Goal: Find specific fact: Find specific fact

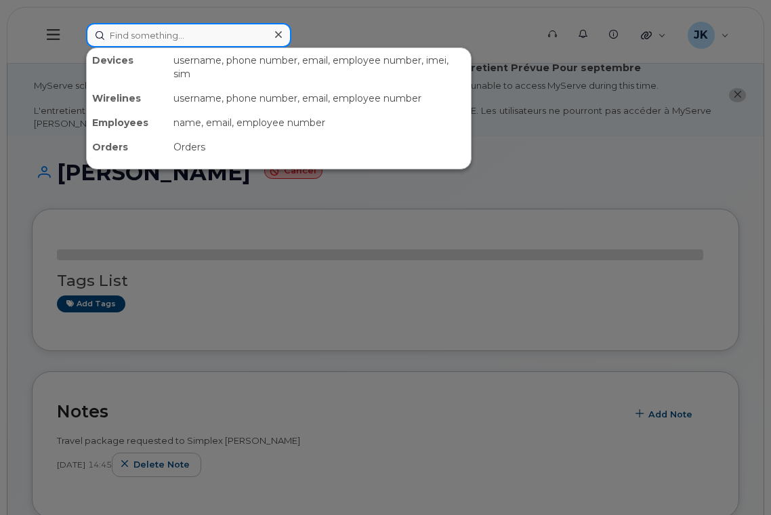
click at [190, 31] on input at bounding box center [188, 35] width 205 height 24
paste input "780-908-0428"
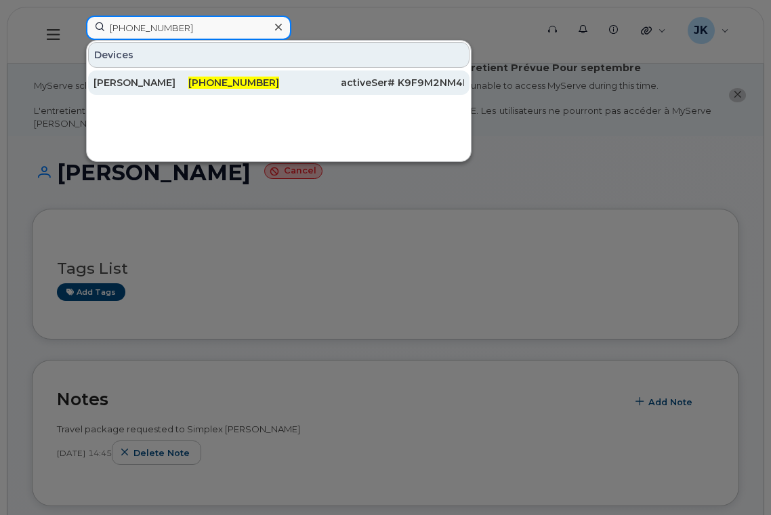
type input "780-908-0428"
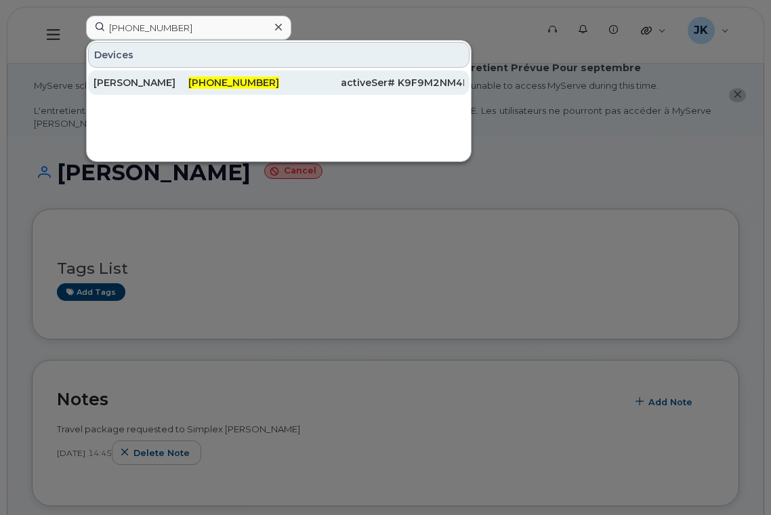
click at [145, 81] on div "[PERSON_NAME]" at bounding box center [139, 83] width 93 height 14
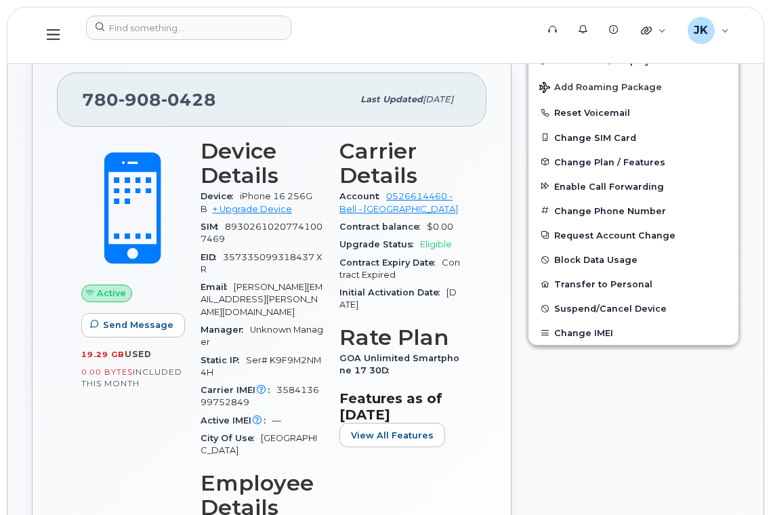
scroll to position [361, 0]
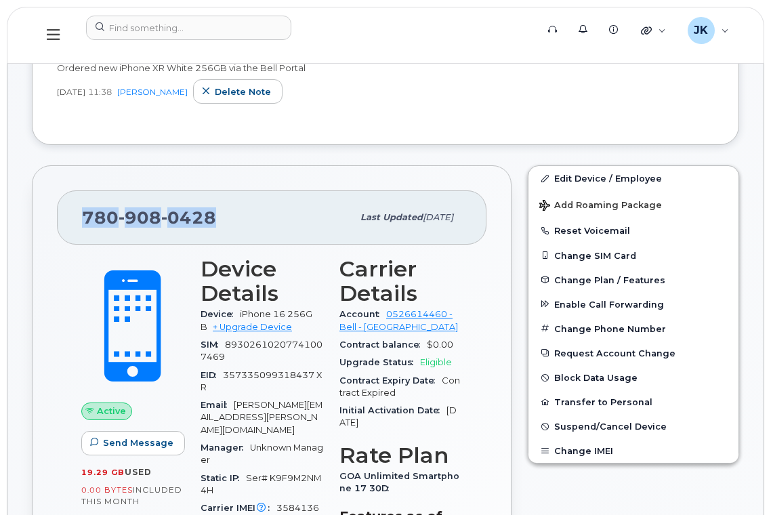
drag, startPoint x: 212, startPoint y: 215, endPoint x: 85, endPoint y: 224, distance: 126.9
click at [85, 224] on span "[PHONE_NUMBER]" at bounding box center [149, 217] width 134 height 20
copy span "[PHONE_NUMBER]"
